Goal: Task Accomplishment & Management: Complete application form

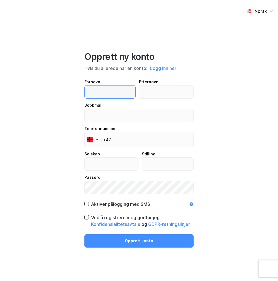
click at [102, 87] on input "text" at bounding box center [110, 92] width 51 height 13
type input "[PERSON_NAME]"
click at [174, 96] on input "text" at bounding box center [166, 92] width 54 height 13
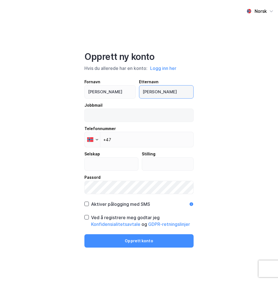
type input "[PERSON_NAME]"
click at [169, 114] on input "email" at bounding box center [139, 115] width 109 height 13
type input "[PERSON_NAME][EMAIL_ADDRESS][PERSON_NAME][DOMAIN_NAME][PERSON_NAME]"
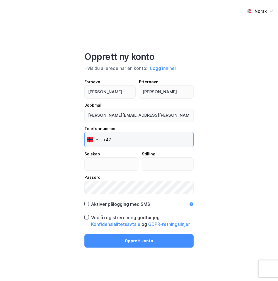
click at [139, 139] on input "+47" at bounding box center [138, 140] width 109 height 16
type input "[PHONE_NUMBER]"
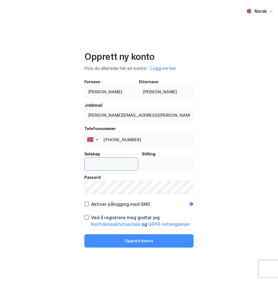
click at [106, 169] on input "text" at bounding box center [111, 164] width 53 height 13
type input "CMS Kluge"
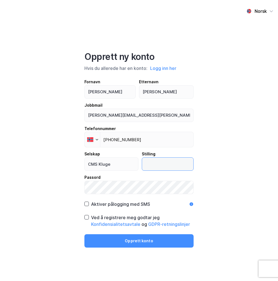
click at [165, 166] on input "text" at bounding box center [168, 164] width 52 height 13
type input "Tra"
